Goal: Navigation & Orientation: Understand site structure

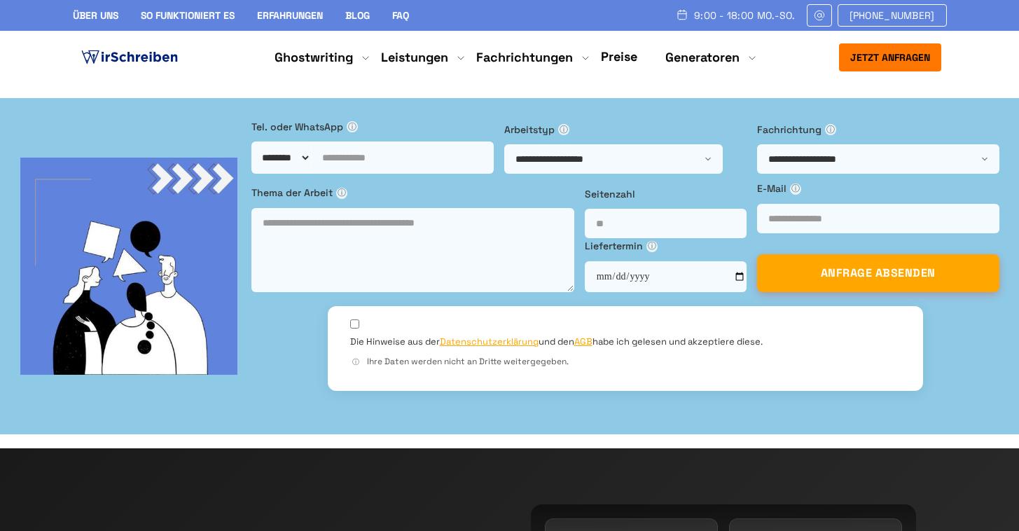
click at [113, 13] on link "Über uns" at bounding box center [96, 15] width 46 height 13
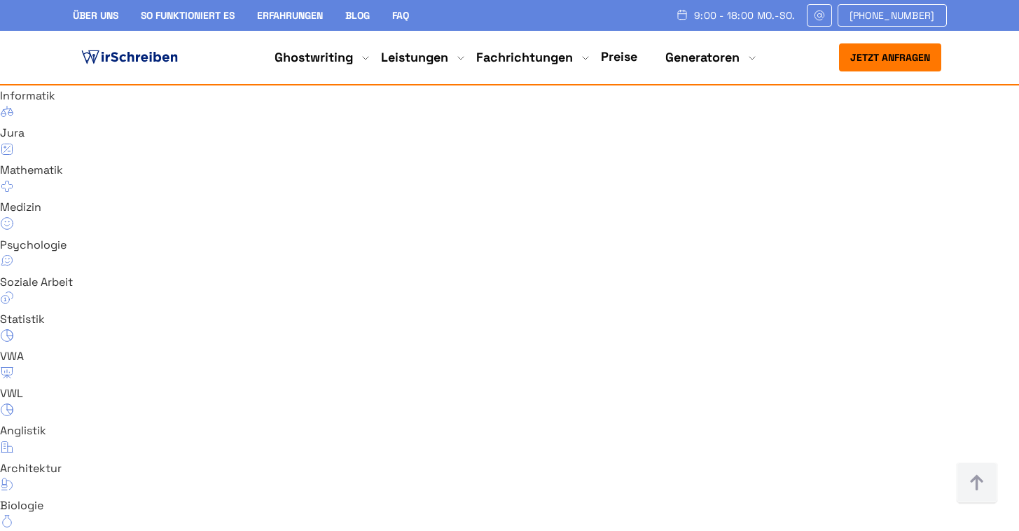
scroll to position [9316, 0]
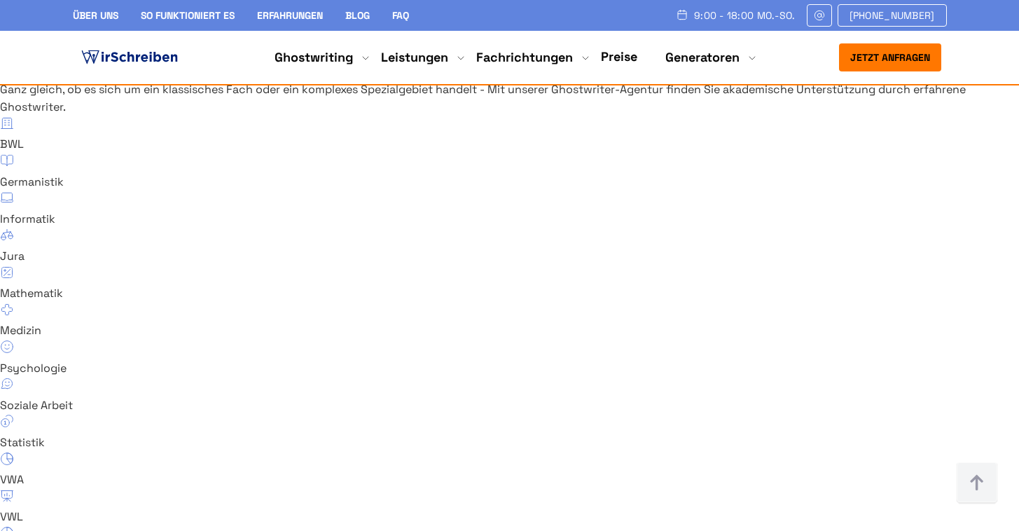
click at [612, 57] on link "Preise" at bounding box center [619, 56] width 36 height 16
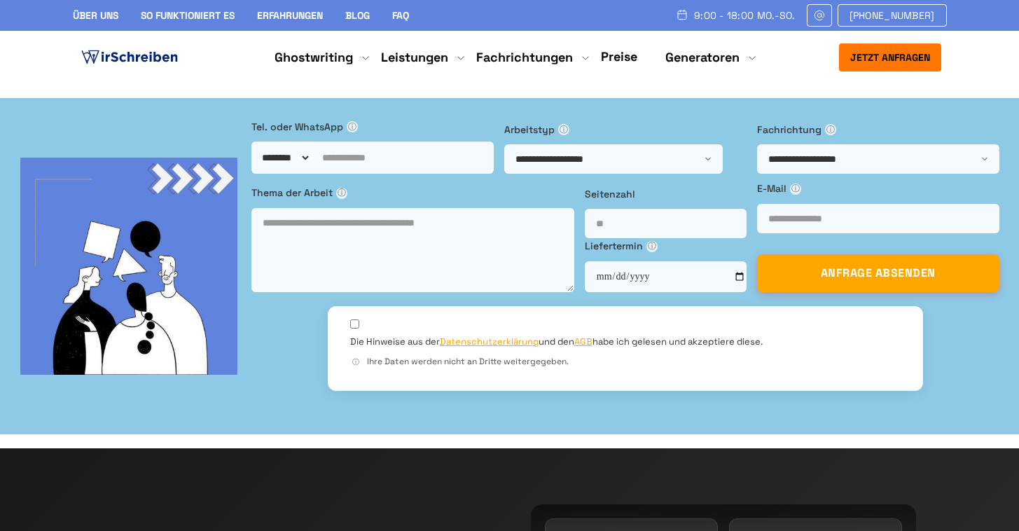
click at [200, 15] on link "So funktioniert es" at bounding box center [188, 15] width 94 height 13
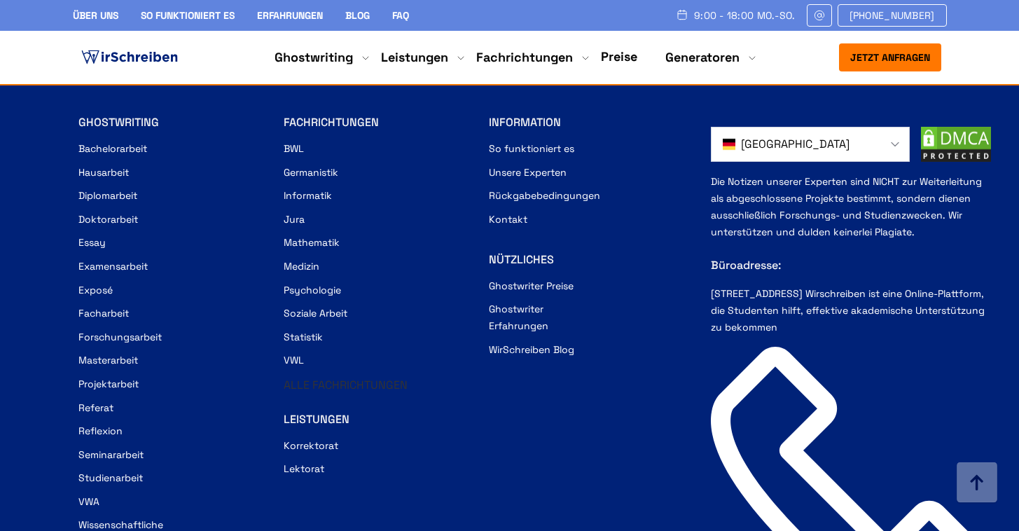
scroll to position [4741, 0]
